Goal: Navigation & Orientation: Find specific page/section

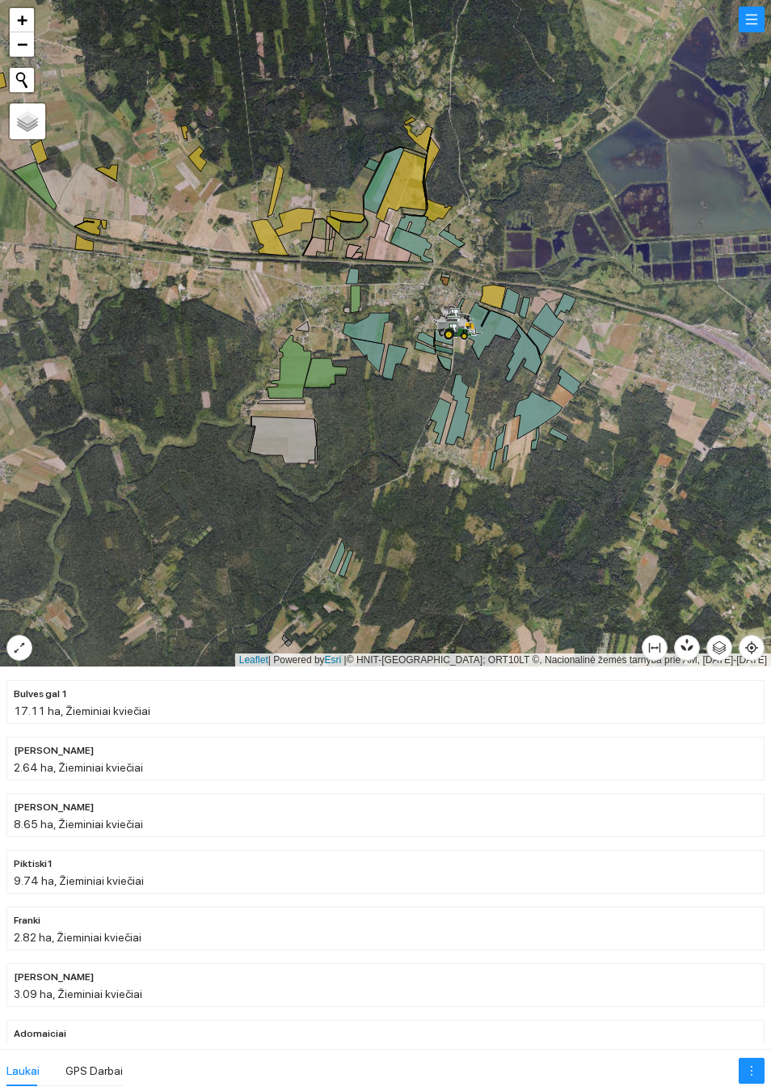
click at [695, 631] on div at bounding box center [385, 333] width 771 height 667
click at [685, 644] on icon "button" at bounding box center [687, 644] width 15 height 15
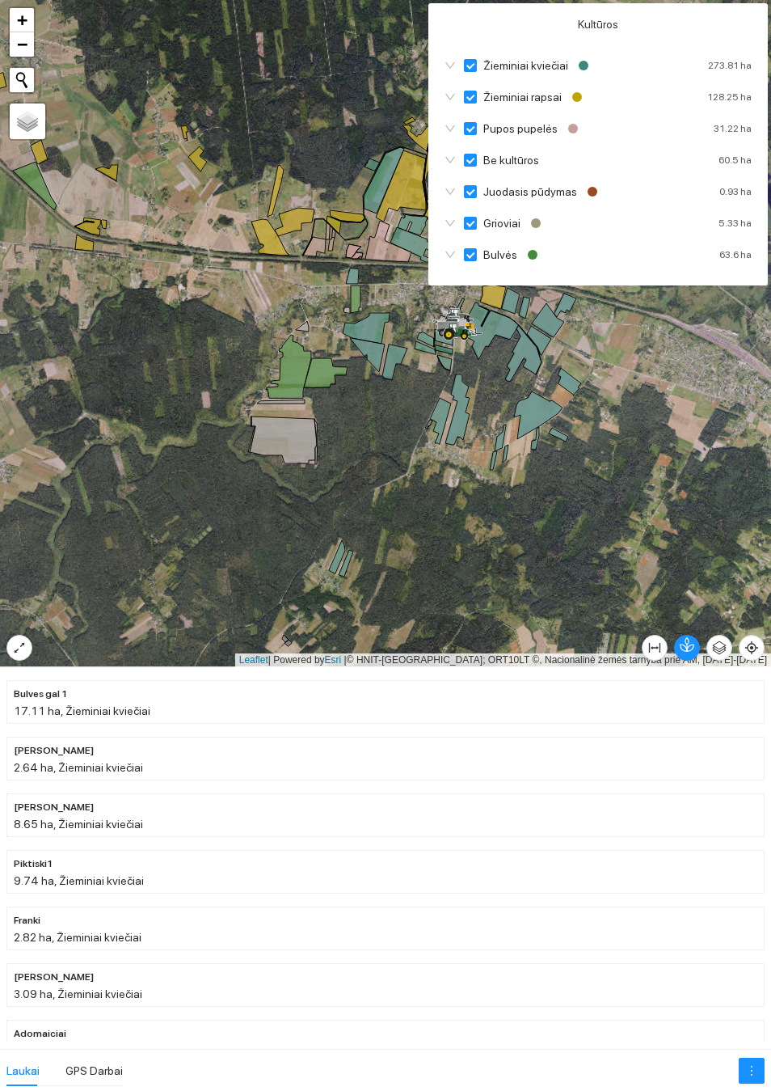
click at [680, 641] on icon "button" at bounding box center [687, 644] width 15 height 15
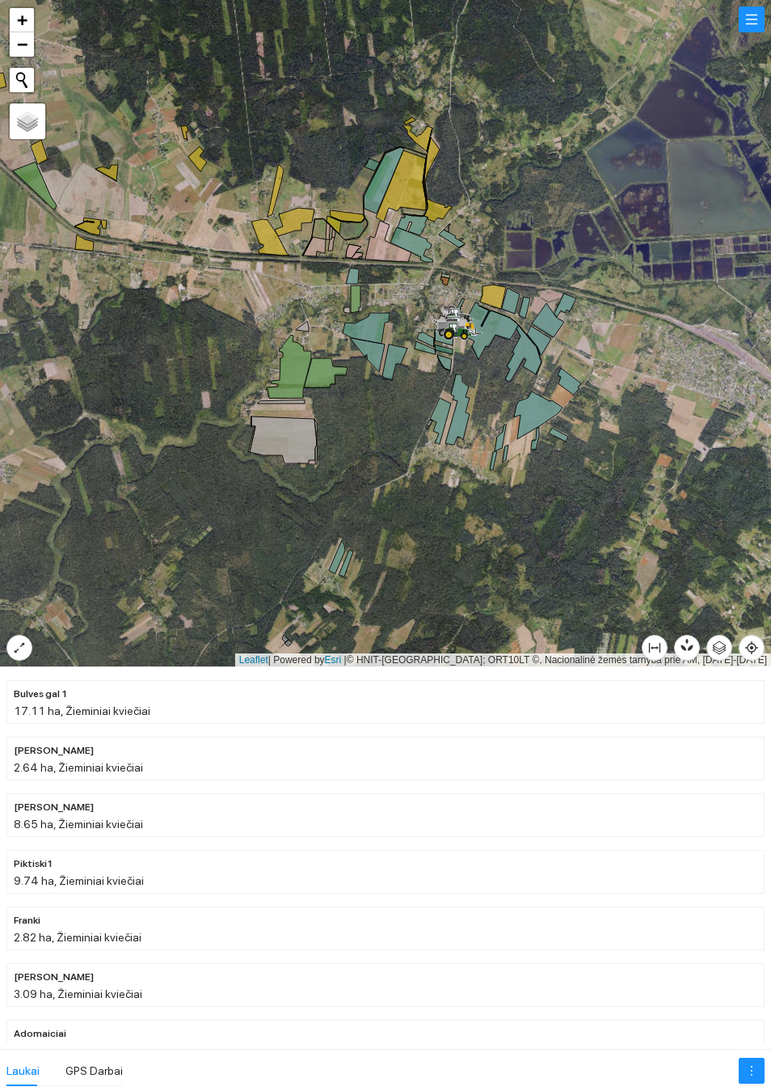
click at [672, 504] on div at bounding box center [385, 333] width 771 height 667
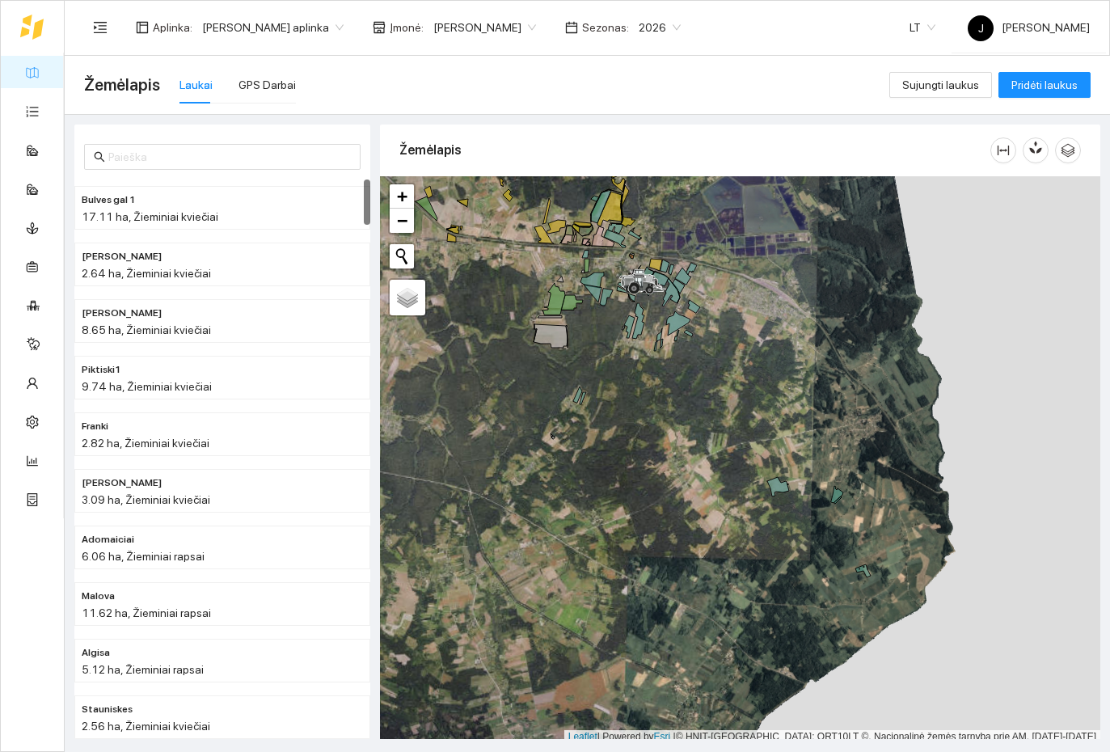
click at [639, 27] on span "2026" at bounding box center [660, 27] width 42 height 24
click at [638, 184] on div "2025" at bounding box center [634, 188] width 42 height 18
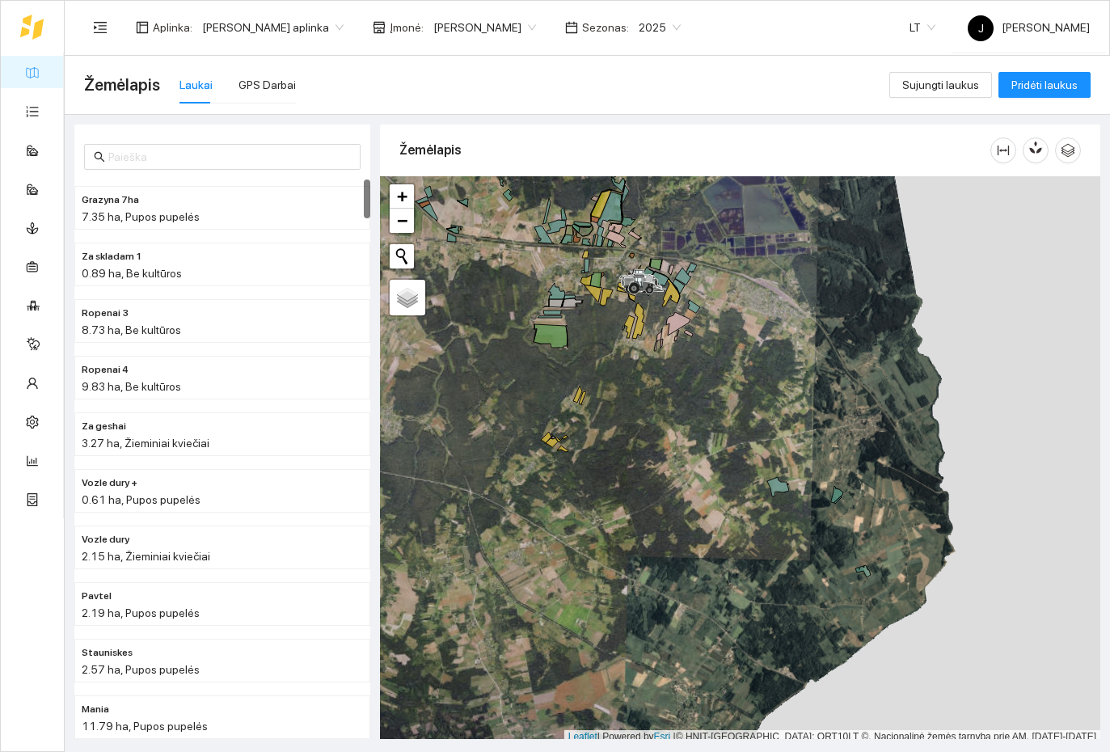
click at [639, 24] on span "2025" at bounding box center [660, 27] width 42 height 24
click at [634, 163] on div "2024" at bounding box center [634, 163] width 42 height 18
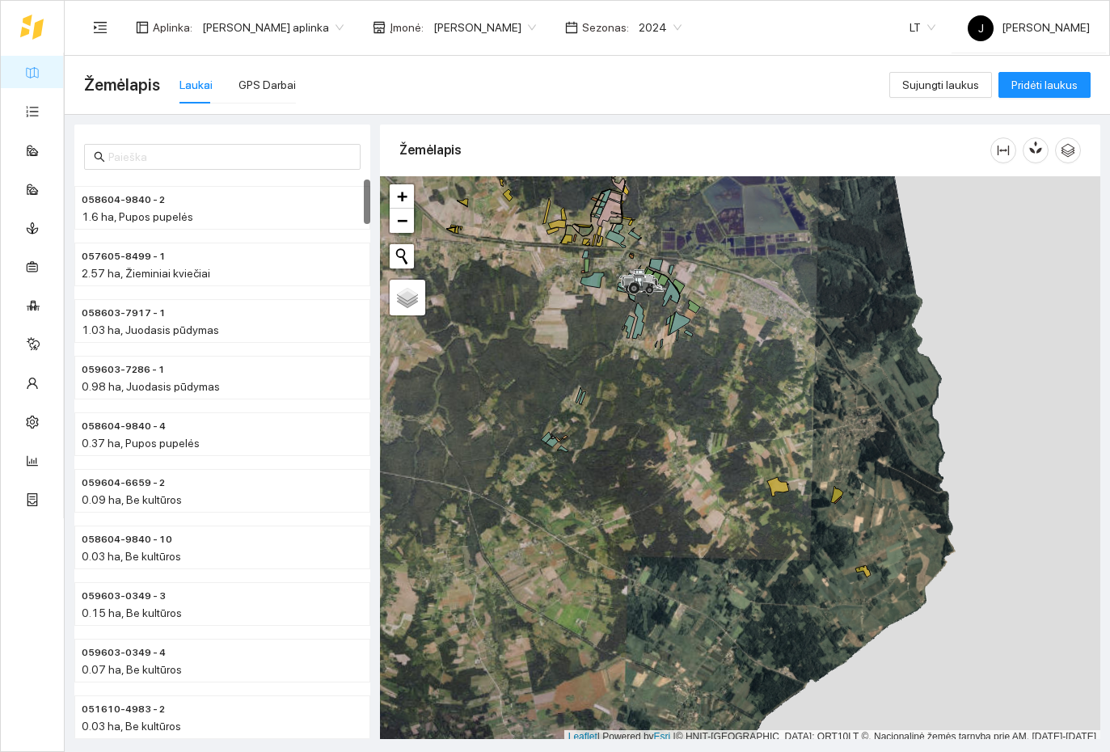
click at [639, 27] on span "2024" at bounding box center [660, 27] width 43 height 24
click at [640, 184] on div "2025" at bounding box center [634, 188] width 42 height 18
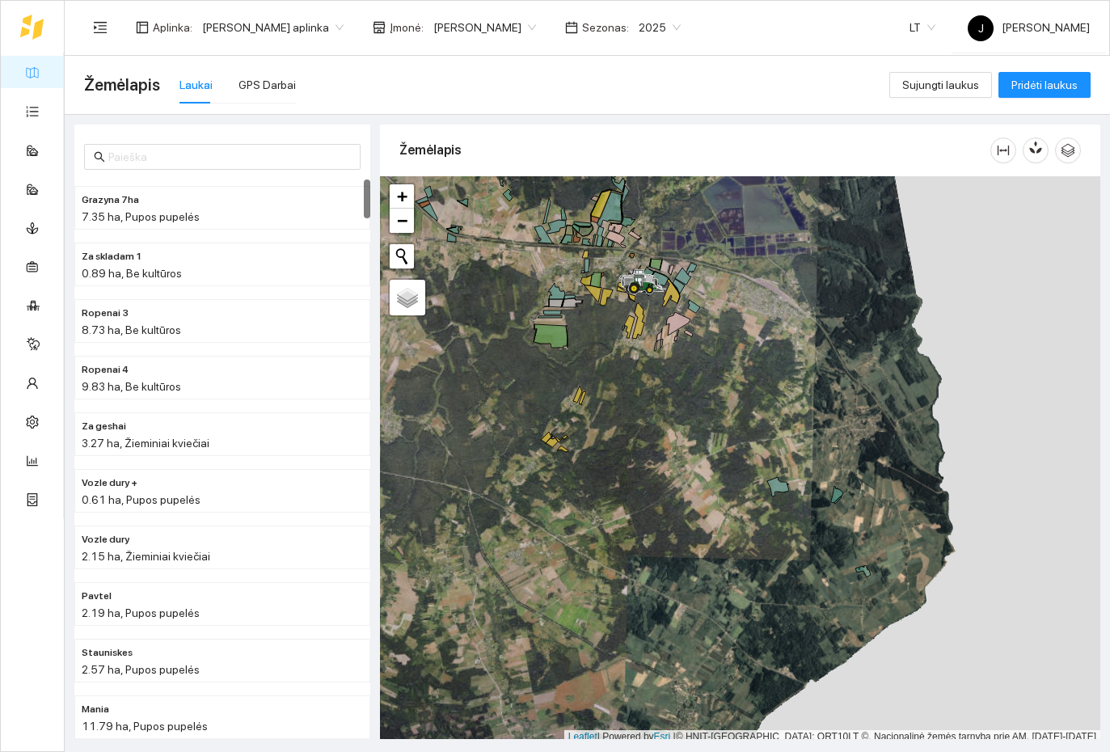
click at [639, 23] on span "2025" at bounding box center [660, 27] width 42 height 24
click at [641, 209] on div "2026" at bounding box center [634, 214] width 42 height 18
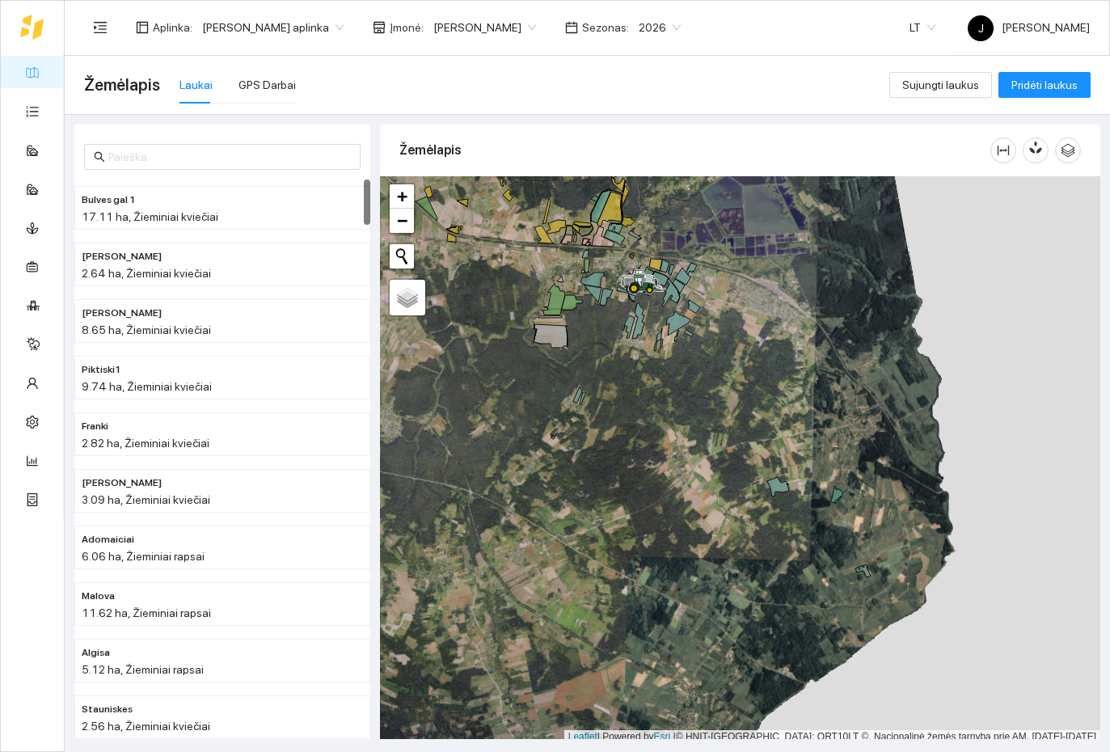
click at [639, 27] on span "2026" at bounding box center [660, 27] width 42 height 24
click at [637, 236] on div "2027" at bounding box center [634, 240] width 42 height 18
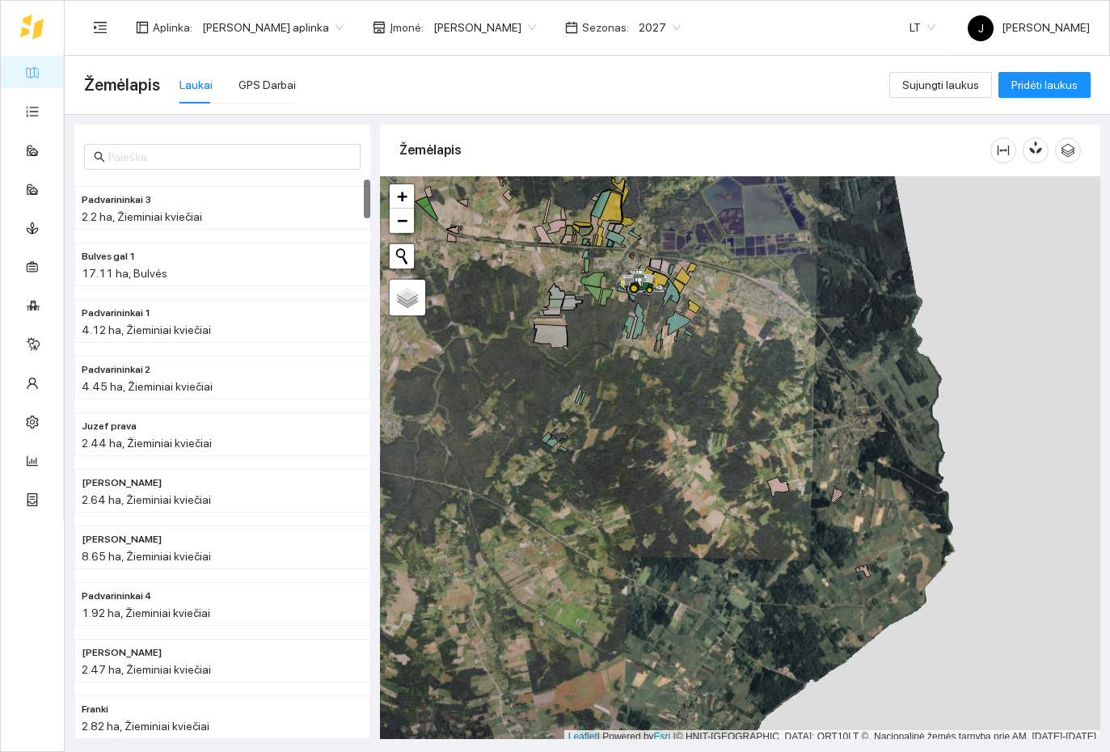
click at [639, 20] on span "2027" at bounding box center [660, 27] width 42 height 24
click at [631, 214] on div "2026" at bounding box center [634, 214] width 42 height 18
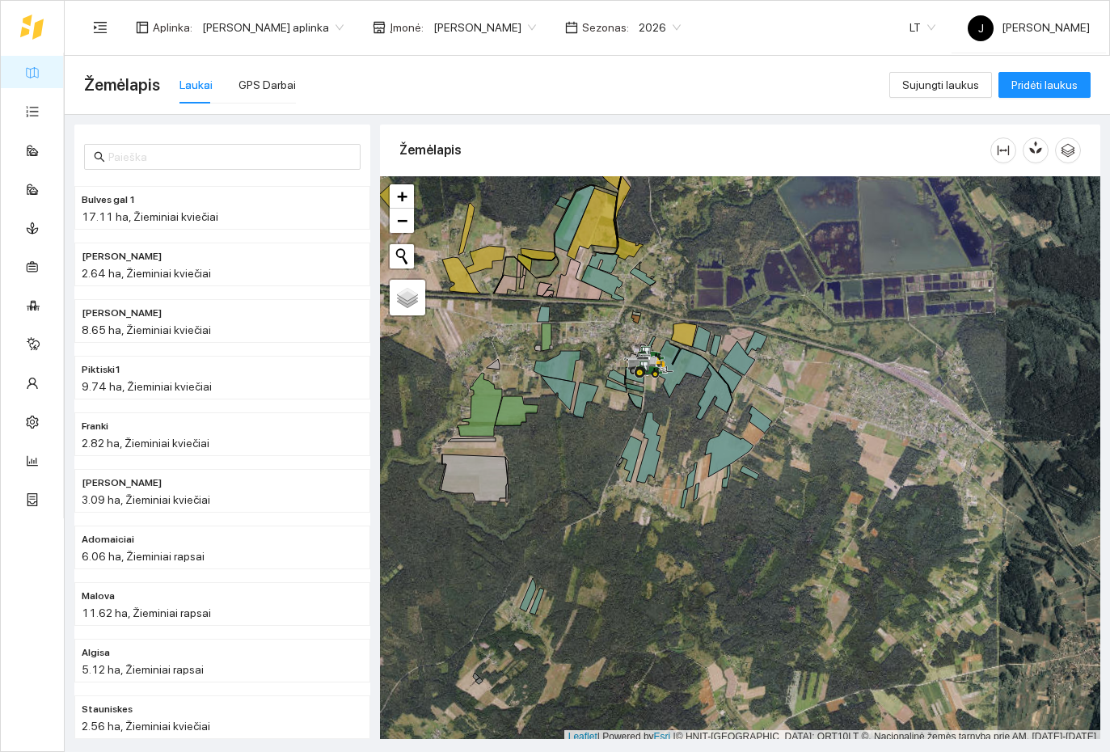
click at [644, 29] on span "2026" at bounding box center [660, 27] width 42 height 24
click at [638, 165] on div "2024" at bounding box center [634, 163] width 42 height 18
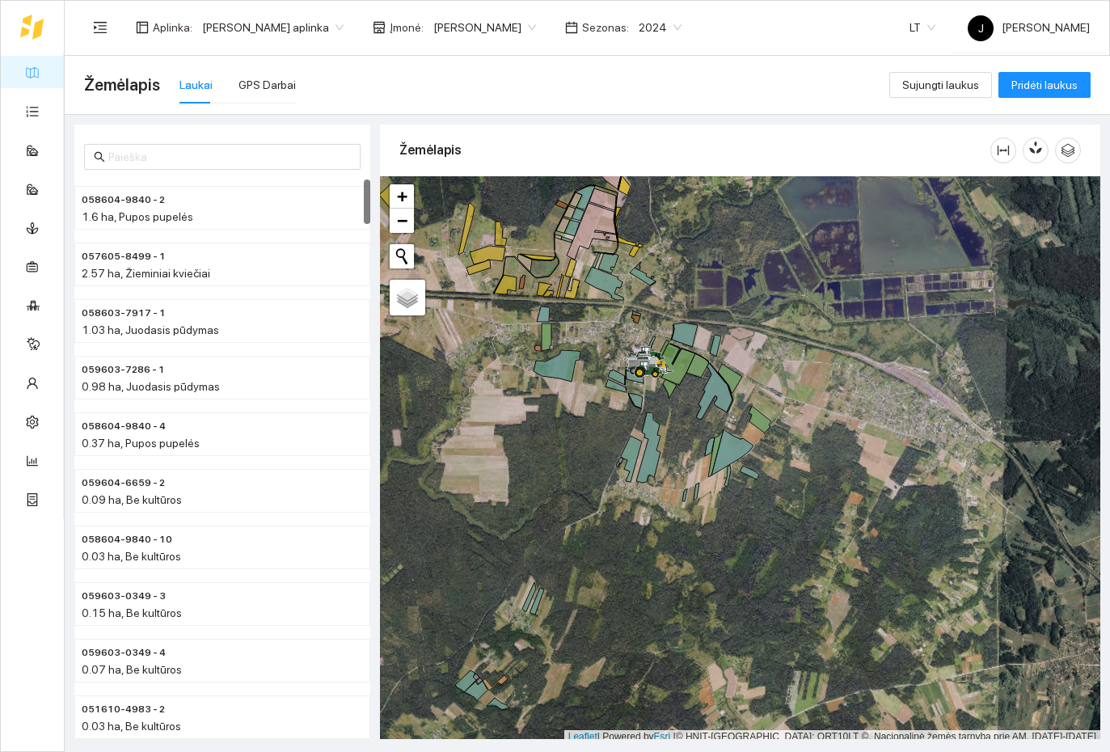
click at [639, 27] on span "2024" at bounding box center [660, 27] width 43 height 24
click at [642, 192] on div "2025" at bounding box center [634, 188] width 42 height 18
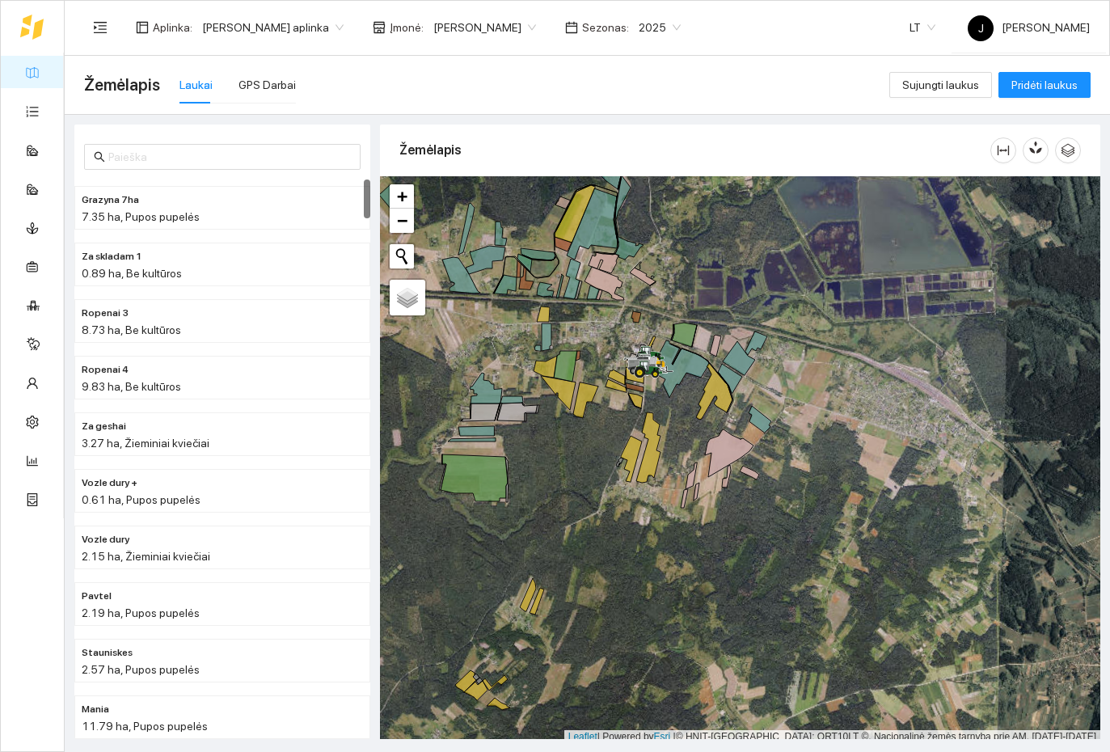
click at [698, 36] on div "Aplinka : [PERSON_NAME] aplinka Įmonė : [PERSON_NAME] Sezonas : 2025 2025 LT J …" at bounding box center [587, 27] width 1006 height 53
click at [640, 27] on span "2025" at bounding box center [660, 27] width 42 height 24
click at [635, 211] on div "2026" at bounding box center [634, 214] width 42 height 18
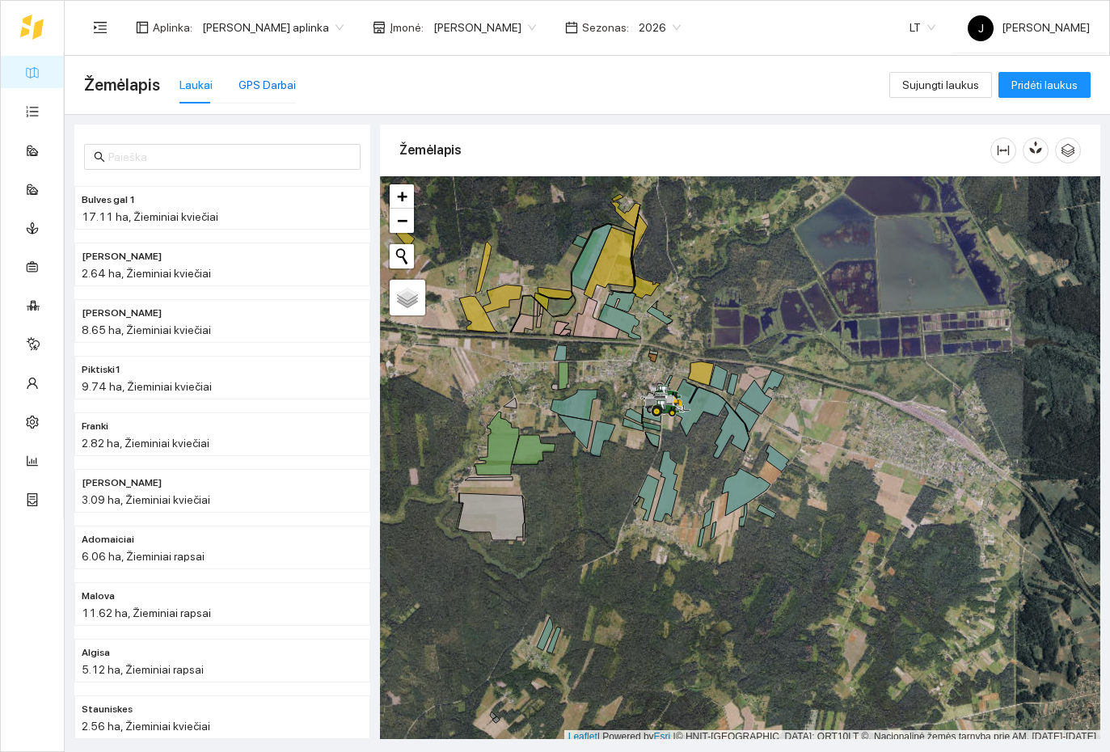
click at [260, 78] on div "GPS Darbai" at bounding box center [267, 85] width 57 height 18
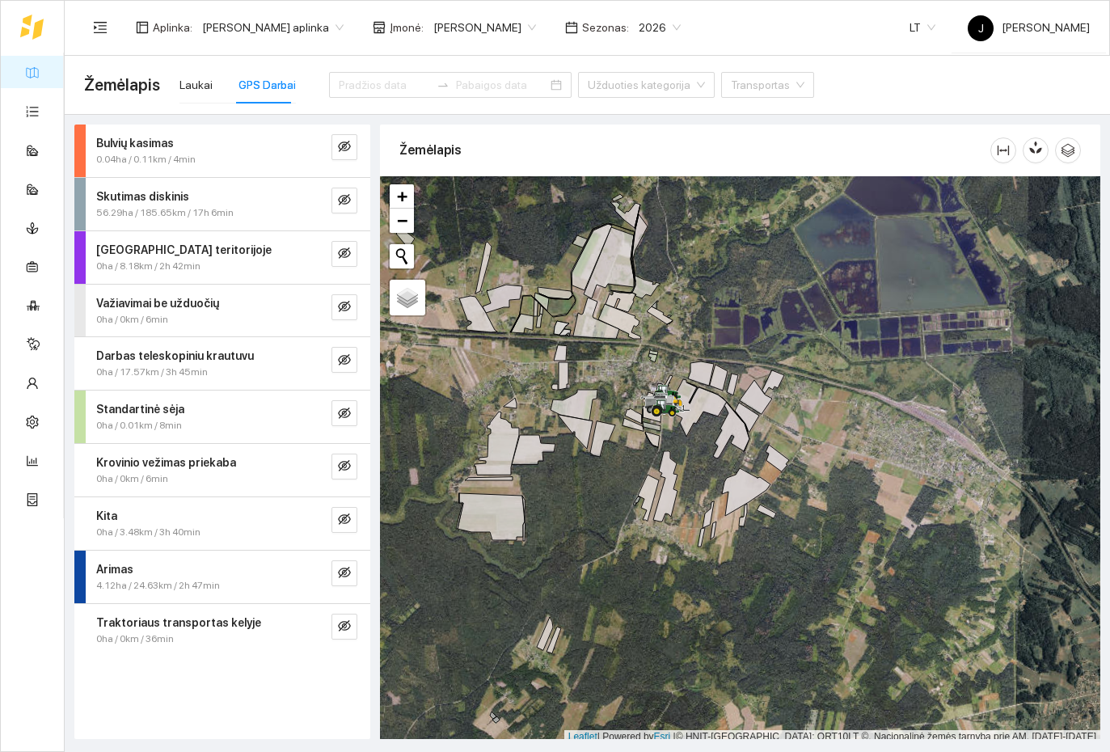
click at [353, 200] on button "button" at bounding box center [344, 201] width 26 height 26
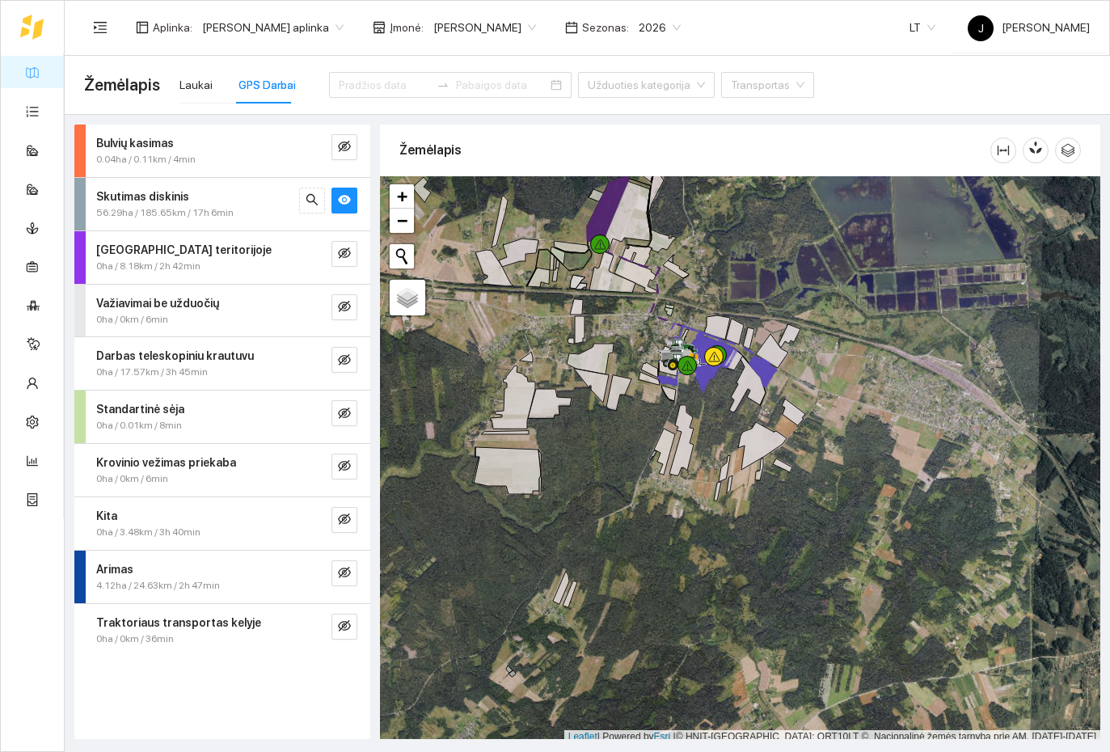
click at [761, 284] on div at bounding box center [740, 460] width 720 height 568
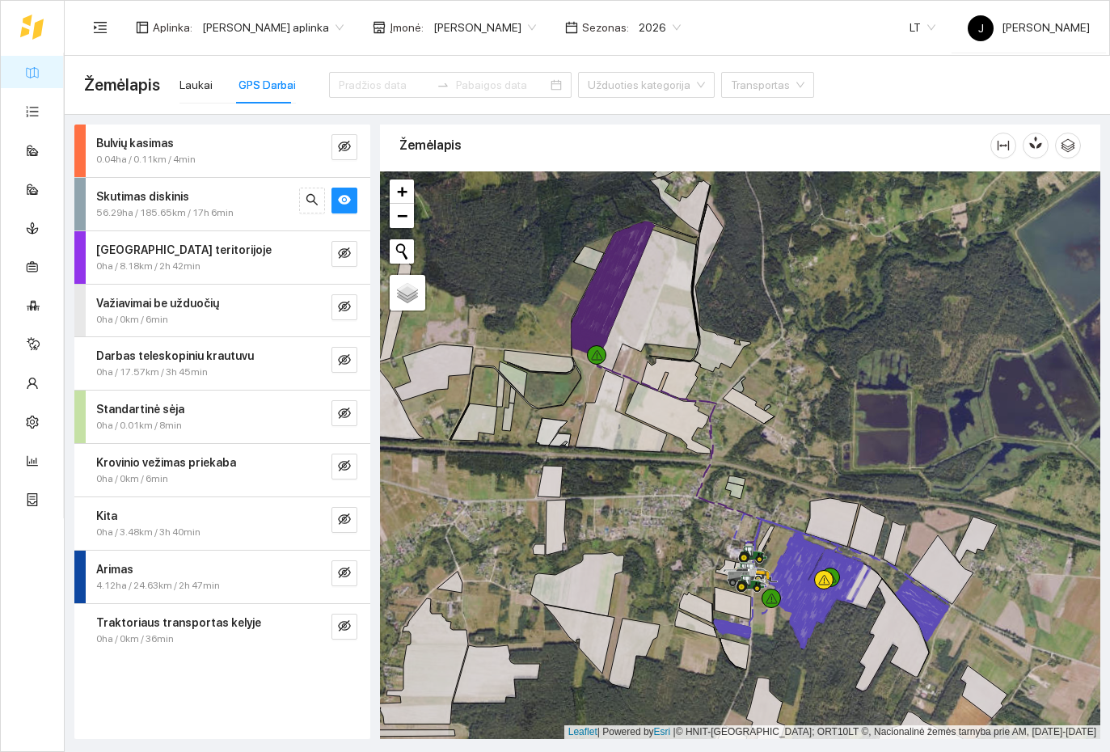
click at [47, 68] on link "Žemėlapis" at bounding box center [73, 71] width 53 height 13
